Goal: Information Seeking & Learning: Learn about a topic

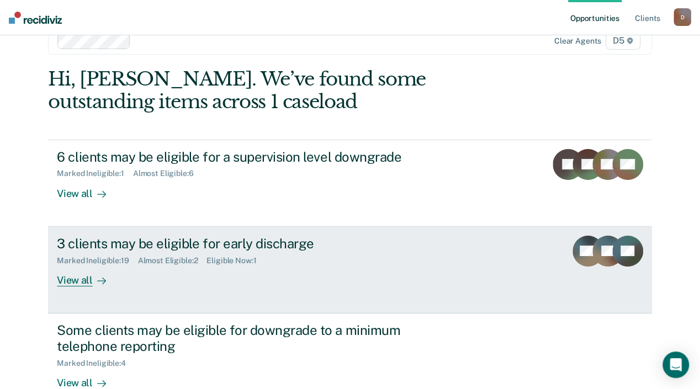
scroll to position [52, 0]
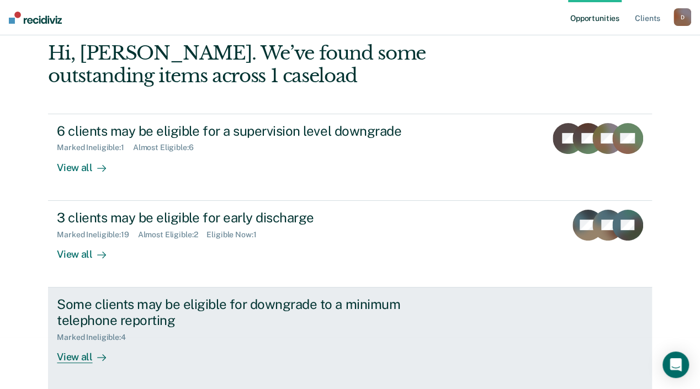
click at [119, 360] on div "View all" at bounding box center [88, 353] width 62 height 22
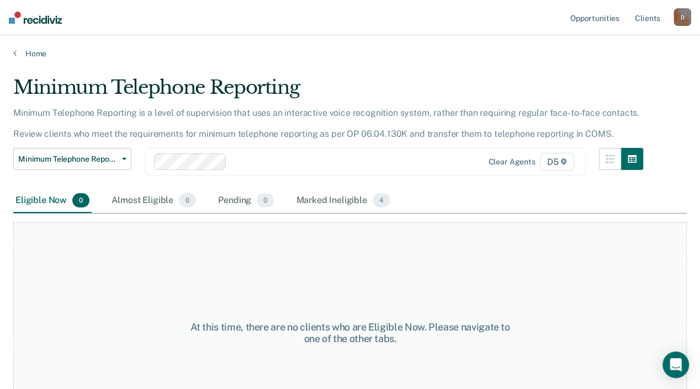
scroll to position [55, 0]
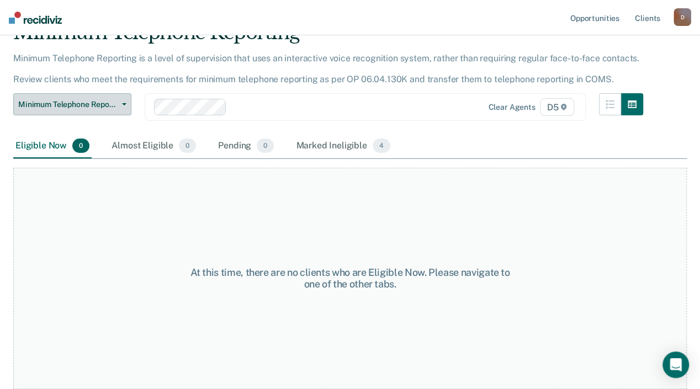
click at [118, 105] on span "button" at bounding box center [122, 104] width 9 height 2
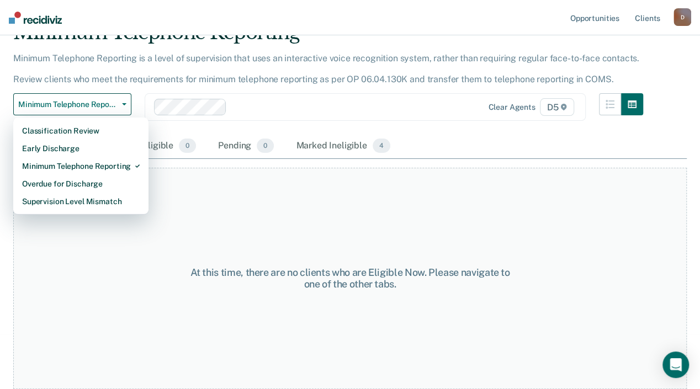
click at [282, 114] on div at bounding box center [339, 107] width 217 height 13
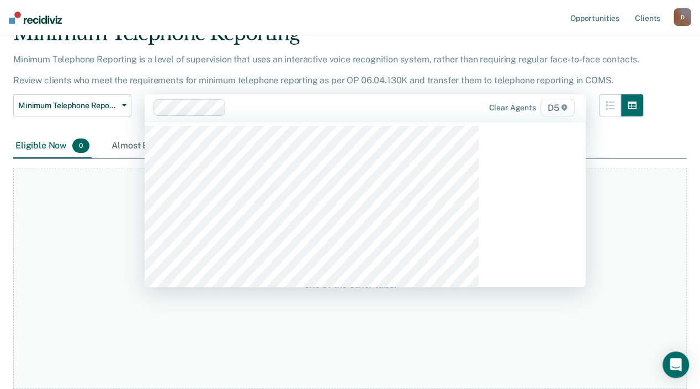
drag, startPoint x: 30, startPoint y: 282, endPoint x: 34, endPoint y: 274, distance: 8.2
click at [30, 281] on div "At this time, there are no clients who are Eligible Now. Please navigate to one…" at bounding box center [350, 278] width 674 height 221
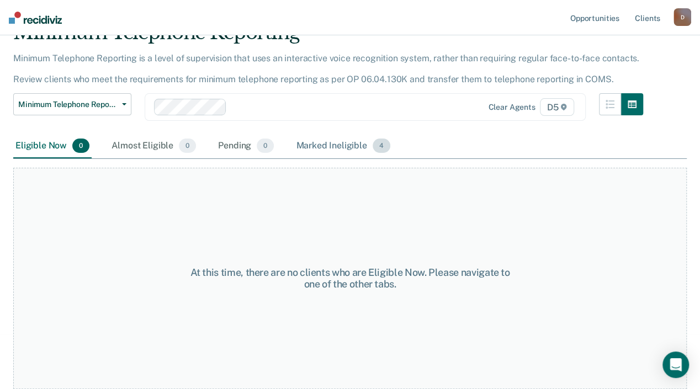
click at [316, 159] on div "Marked Ineligible 4" at bounding box center [343, 146] width 99 height 24
